Goal: Task Accomplishment & Management: Use online tool/utility

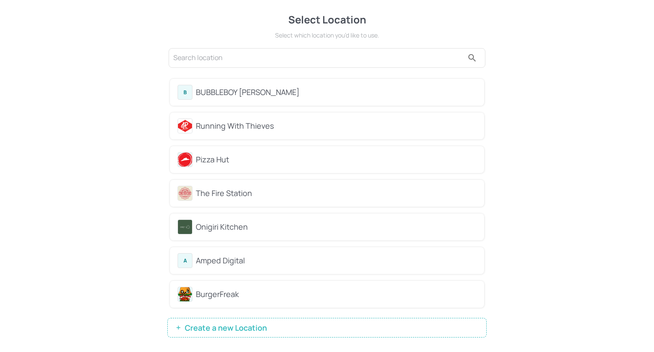
click at [363, 95] on div "BUBBLEBOY [PERSON_NAME]" at bounding box center [336, 92] width 281 height 12
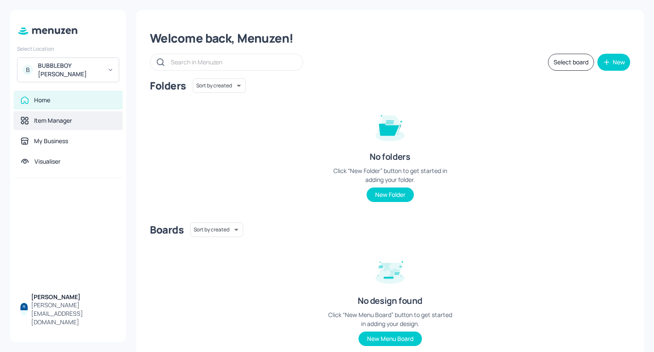
click at [86, 116] on div "Item Manager" at bounding box center [67, 120] width 95 height 9
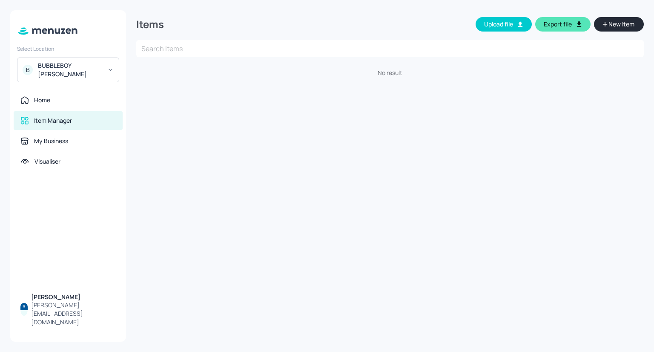
click at [90, 65] on div "BUBBLEBOY [PERSON_NAME]" at bounding box center [70, 69] width 64 height 17
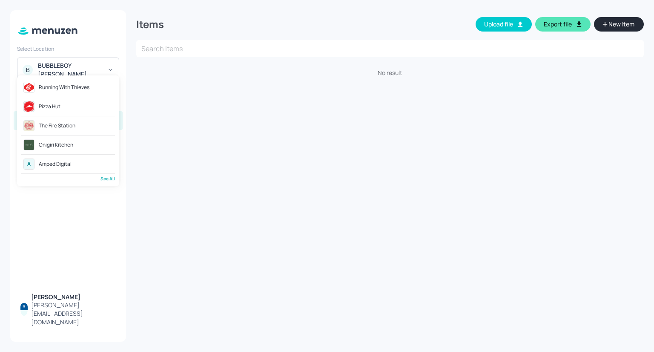
click at [233, 208] on div at bounding box center [327, 176] width 654 height 352
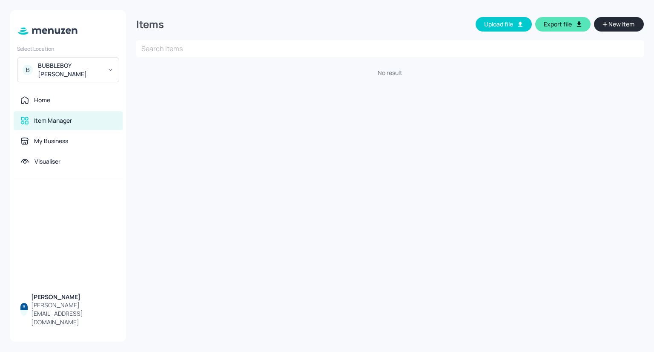
click at [95, 62] on div "BUBBLEBOY [PERSON_NAME]" at bounding box center [70, 69] width 64 height 17
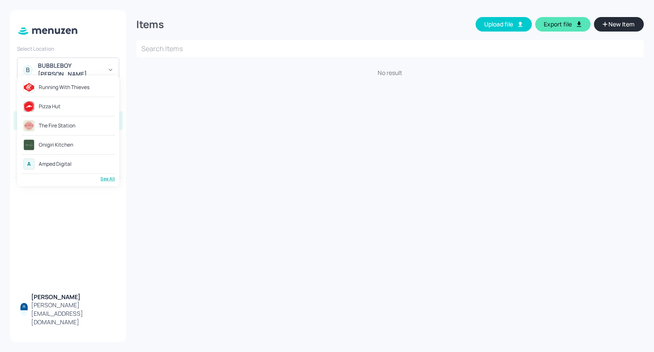
click at [77, 107] on div "Pizza Hut" at bounding box center [68, 106] width 94 height 15
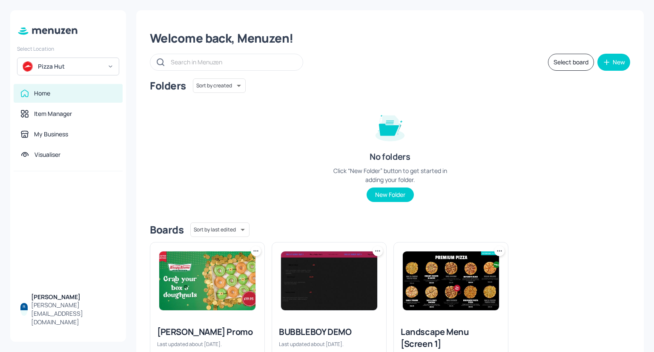
scroll to position [58, 0]
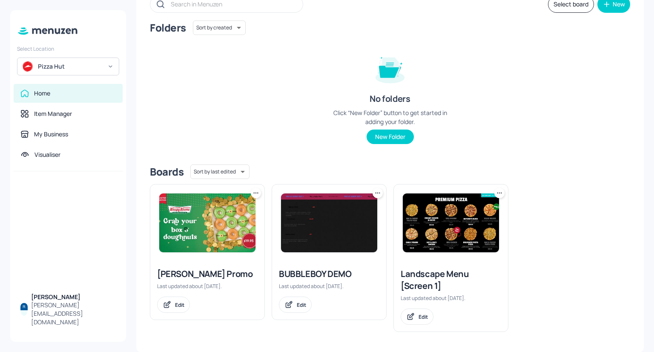
click at [471, 248] on img at bounding box center [451, 222] width 96 height 59
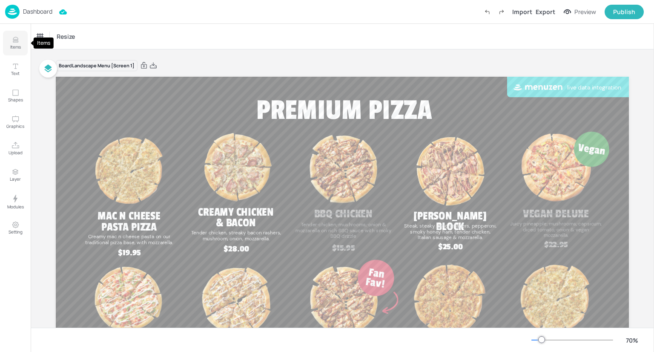
click at [15, 40] on icon "Items" at bounding box center [16, 40] width 8 height 8
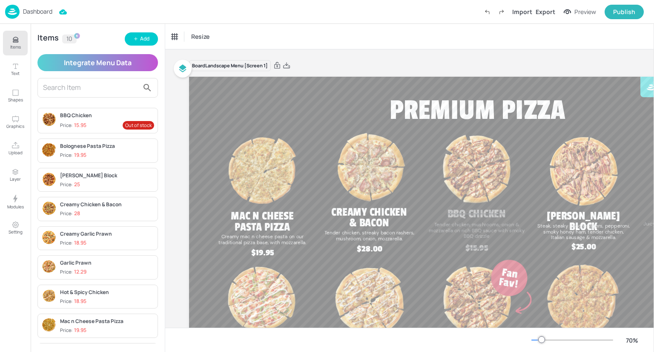
click at [38, 5] on div "Dashboard" at bounding box center [28, 12] width 47 height 14
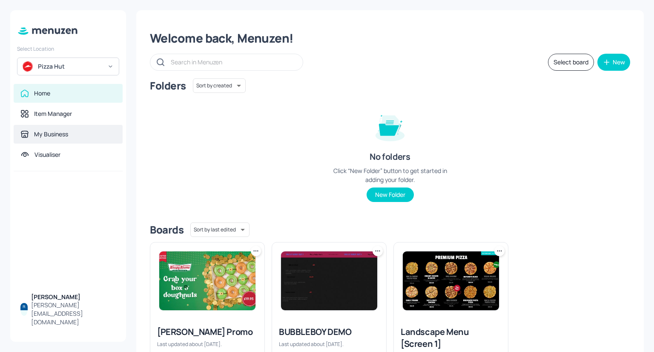
click at [52, 133] on div "My Business" at bounding box center [51, 134] width 34 height 9
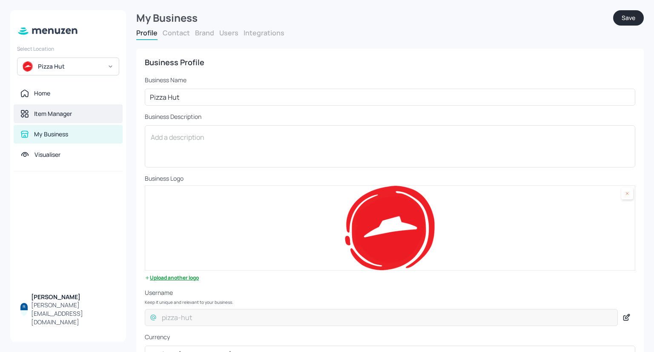
click at [55, 106] on div "Item Manager" at bounding box center [68, 113] width 109 height 19
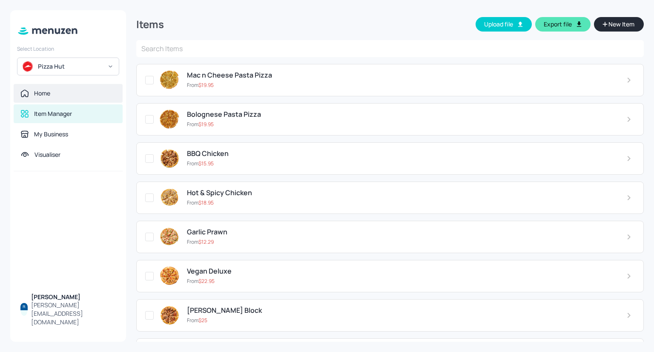
click at [50, 100] on div "Home" at bounding box center [68, 93] width 109 height 19
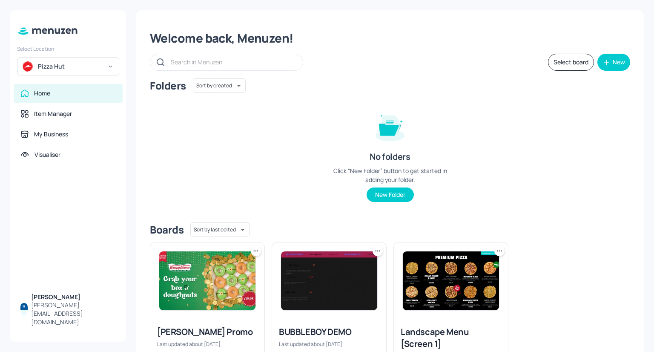
click at [490, 282] on img at bounding box center [451, 280] width 96 height 59
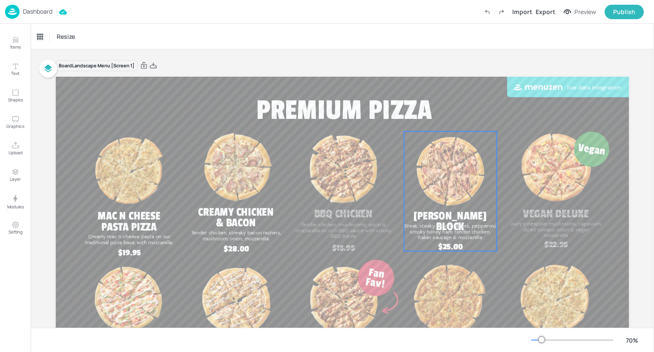
click at [467, 224] on span "Steak, steaky bacon rashers, pepperoni, smoky honey ham, tender chicken, Italia…" at bounding box center [450, 232] width 92 height 18
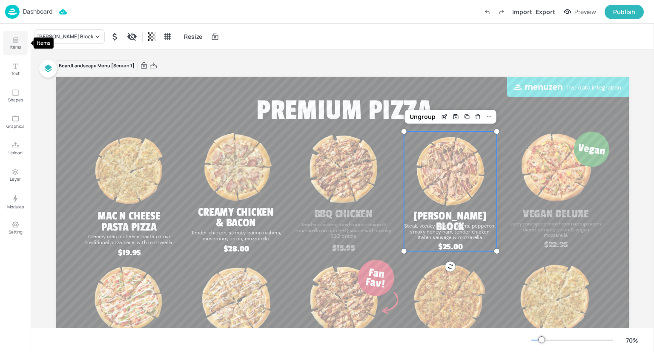
click at [20, 39] on button "Items" at bounding box center [15, 43] width 25 height 25
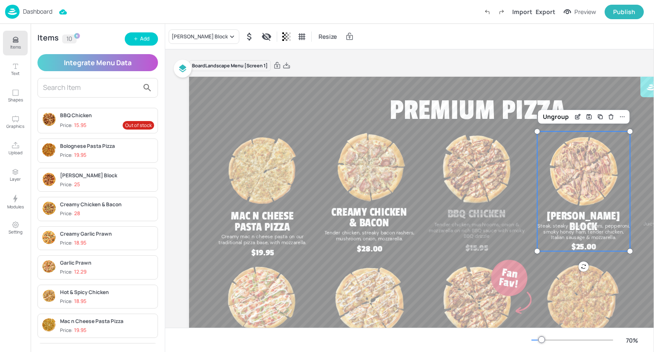
click at [48, 7] on div "Dashboard" at bounding box center [28, 12] width 47 height 14
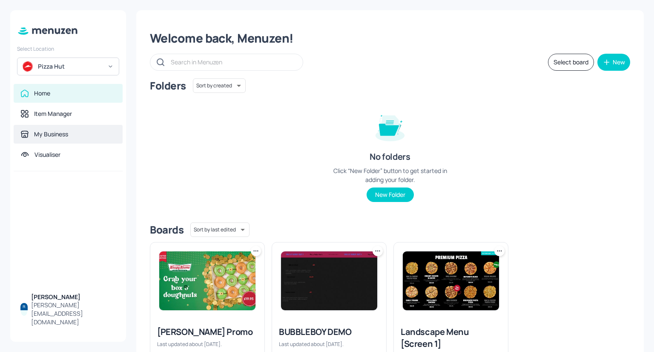
click at [45, 139] on div "My Business" at bounding box center [68, 134] width 109 height 19
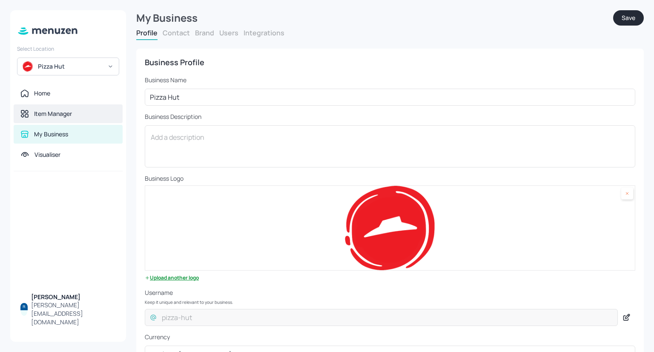
click at [60, 118] on div "Item Manager" at bounding box center [53, 113] width 38 height 9
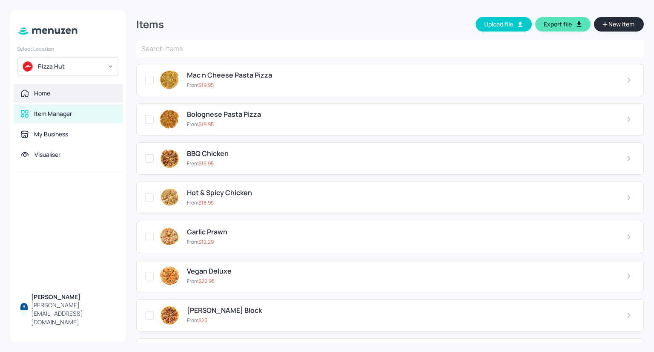
click at [83, 91] on div "Home" at bounding box center [67, 93] width 95 height 9
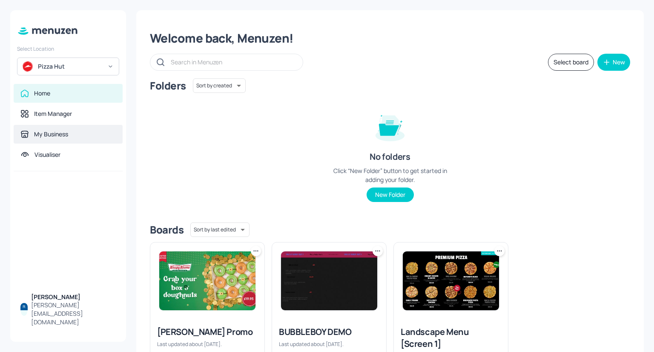
click at [64, 128] on div "My Business" at bounding box center [68, 134] width 109 height 19
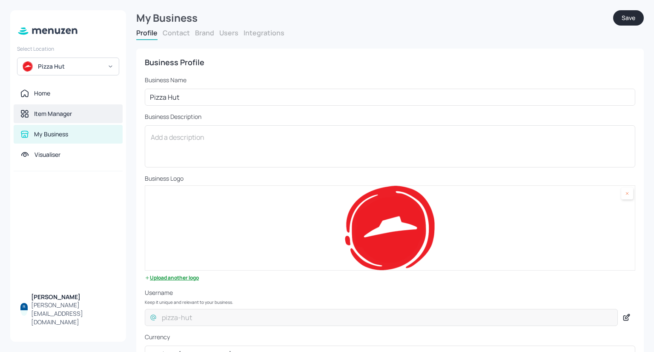
click at [58, 118] on div "Item Manager" at bounding box center [68, 113] width 109 height 19
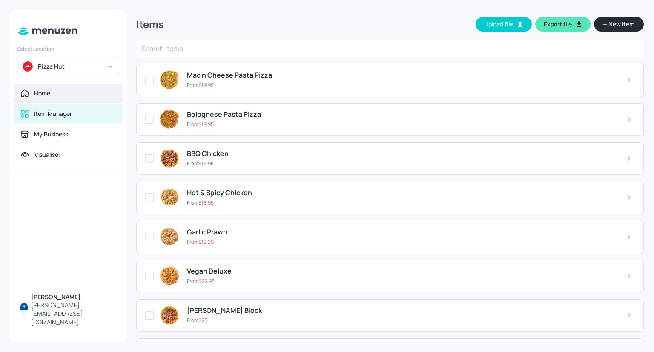
click at [51, 97] on div "Home" at bounding box center [67, 93] width 95 height 9
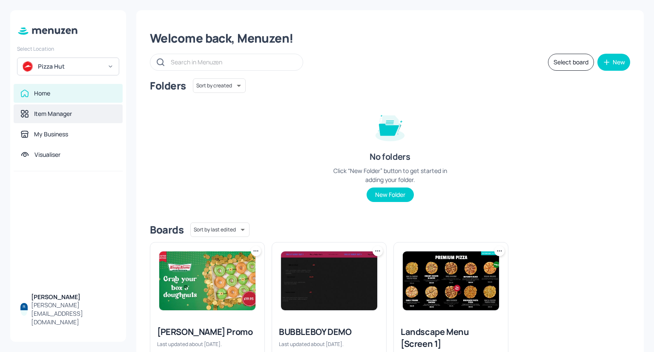
click at [52, 114] on div "Item Manager" at bounding box center [53, 113] width 38 height 9
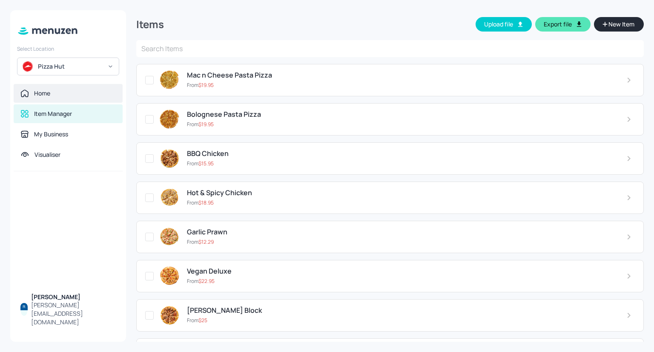
click at [93, 87] on div "Home" at bounding box center [68, 93] width 109 height 19
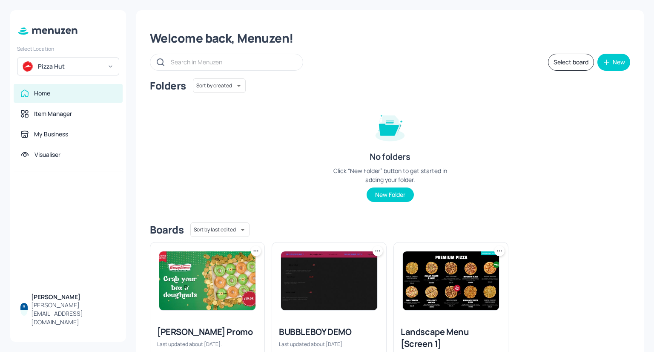
scroll to position [58, 0]
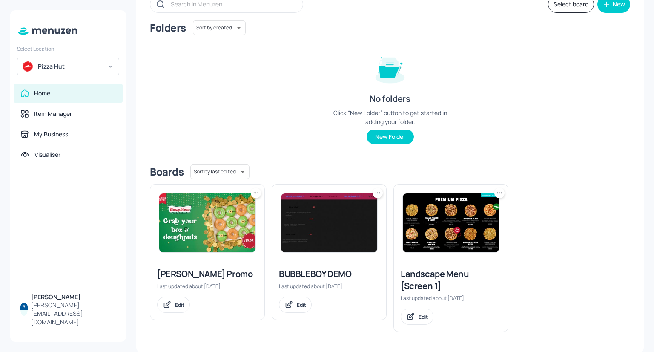
click at [485, 219] on img at bounding box center [451, 222] width 96 height 59
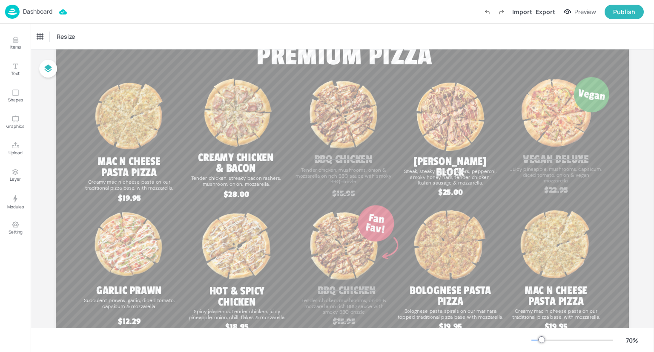
scroll to position [53, 0]
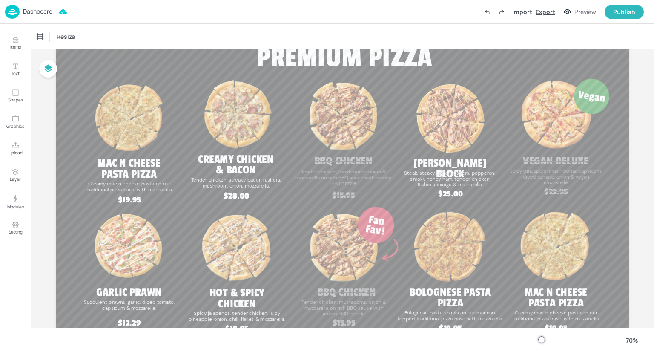
click at [553, 12] on div "Export" at bounding box center [546, 11] width 20 height 9
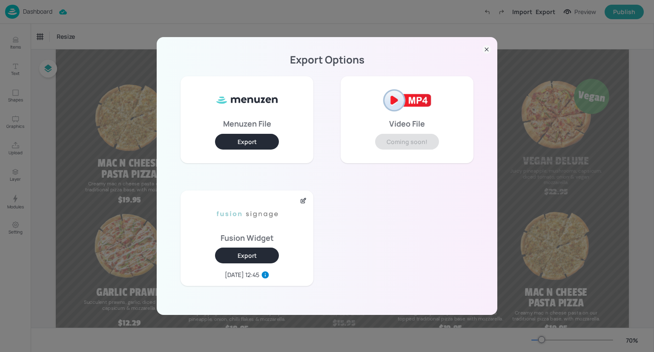
click at [240, 254] on button "Export" at bounding box center [247, 256] width 64 height 16
